Goal: Task Accomplishment & Management: Complete application form

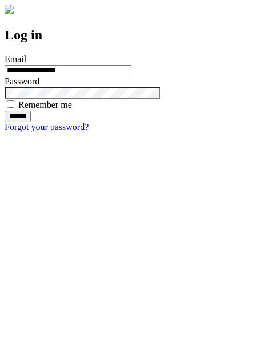
type input "**********"
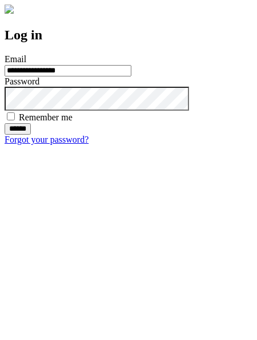
click at [31, 135] on input "******" at bounding box center [18, 128] width 26 height 11
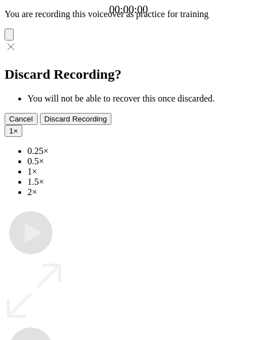
type input "**********"
